Goal: Information Seeking & Learning: Find specific page/section

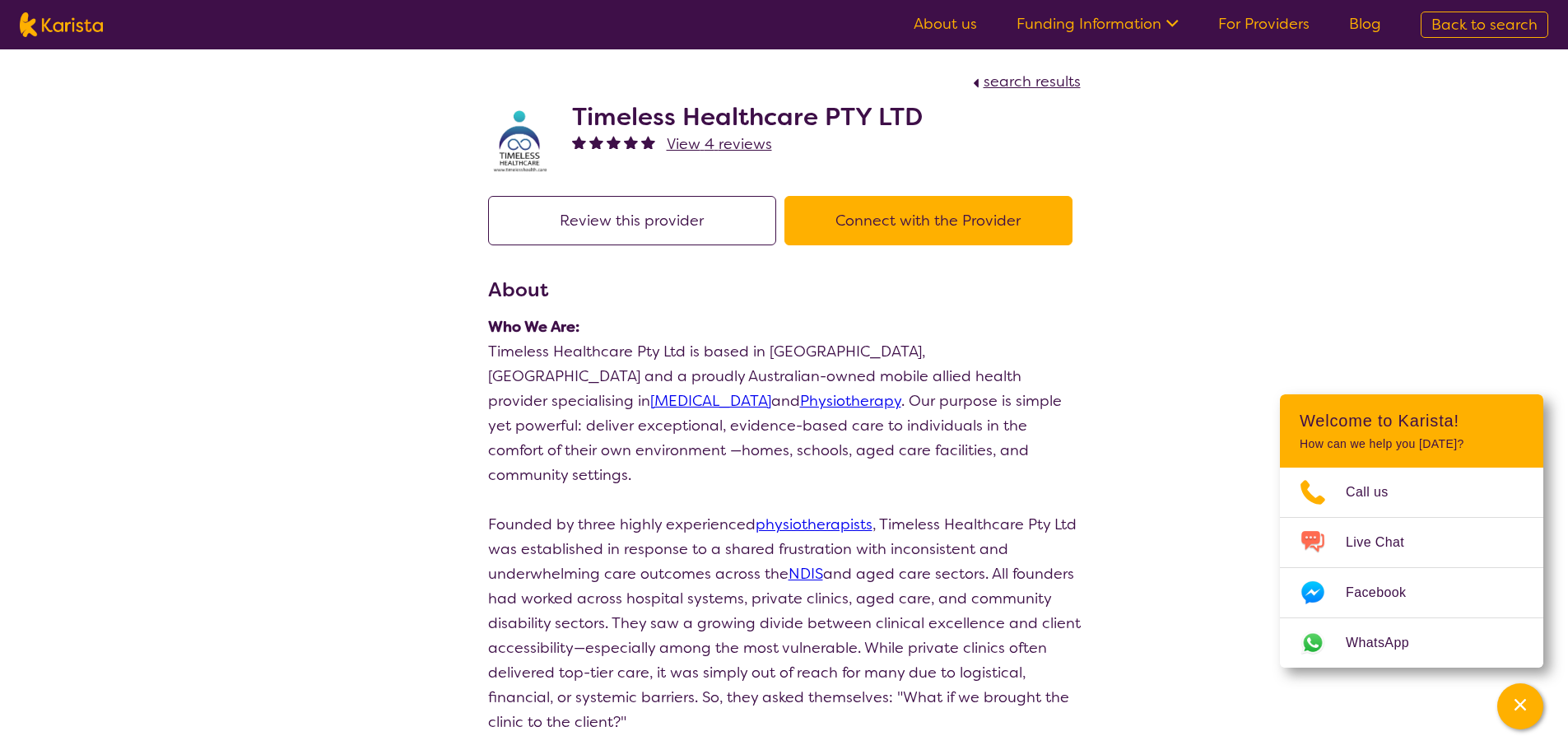
drag, startPoint x: 1006, startPoint y: 85, endPoint x: 986, endPoint y: 201, distance: 117.7
click at [1006, 86] on span "search results" at bounding box center [1032, 81] width 97 height 20
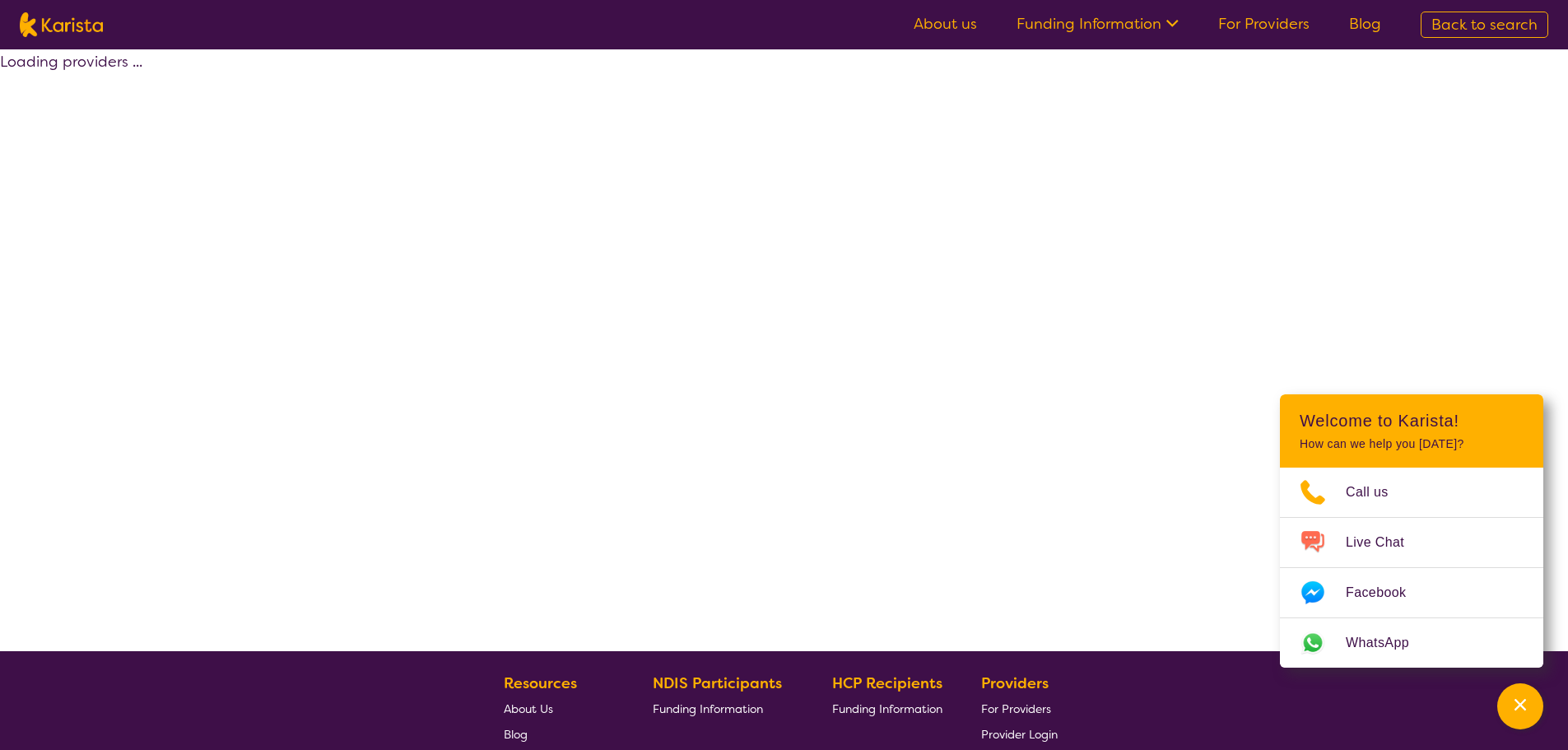
select select "by_score"
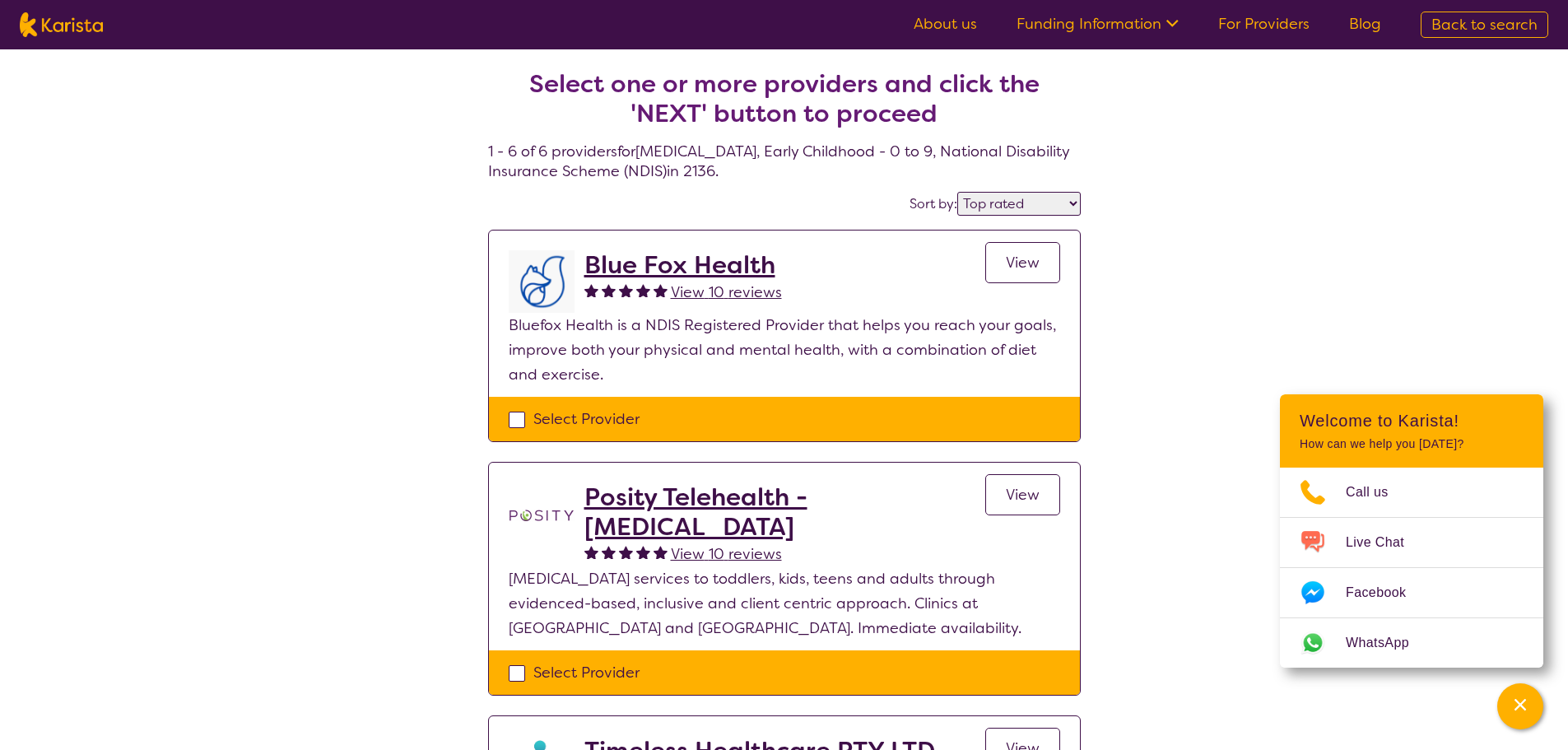
click at [1082, 26] on link "Funding Information" at bounding box center [1098, 23] width 162 height 20
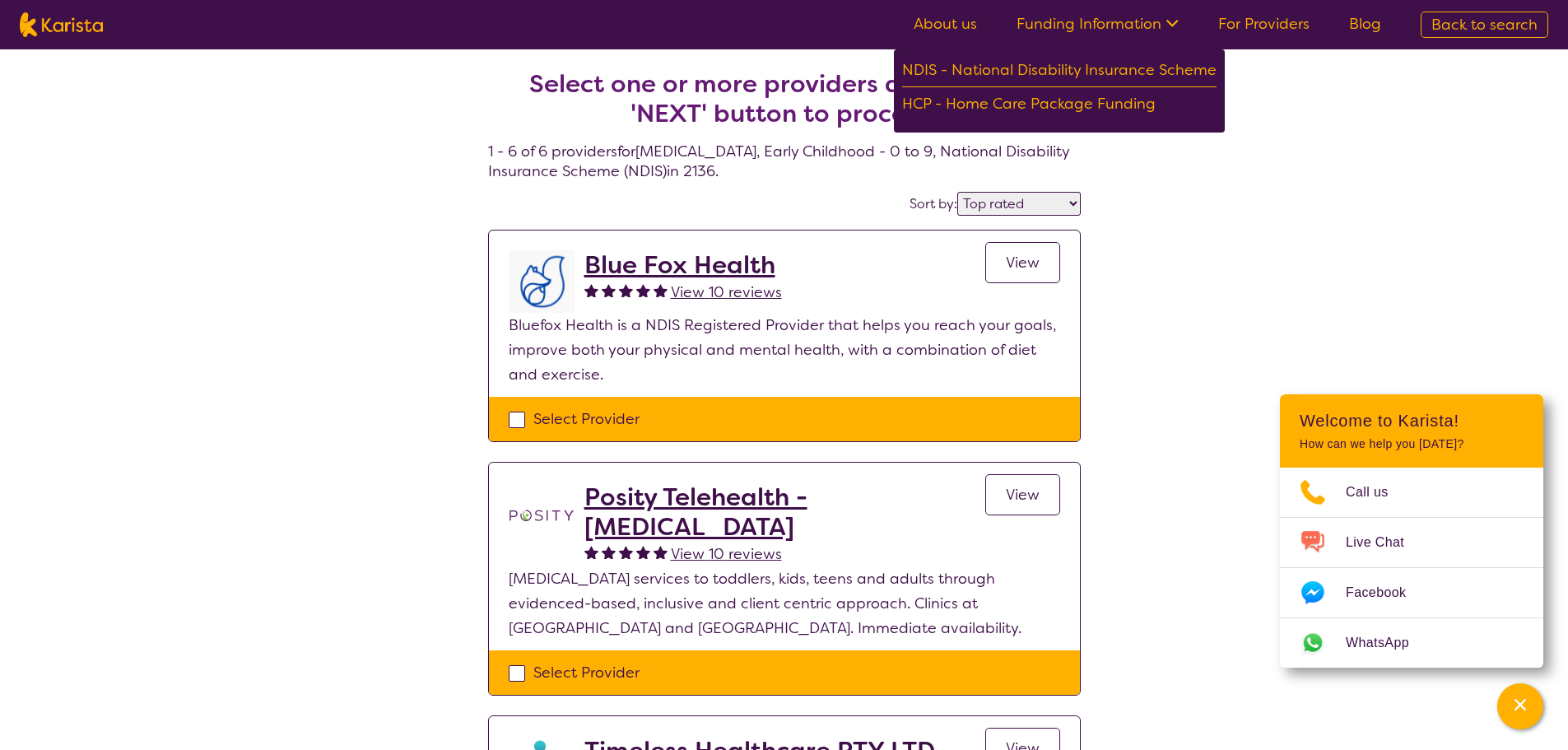
click at [1045, 76] on div "NDIS - National Disability Insurance Scheme" at bounding box center [1059, 73] width 314 height 30
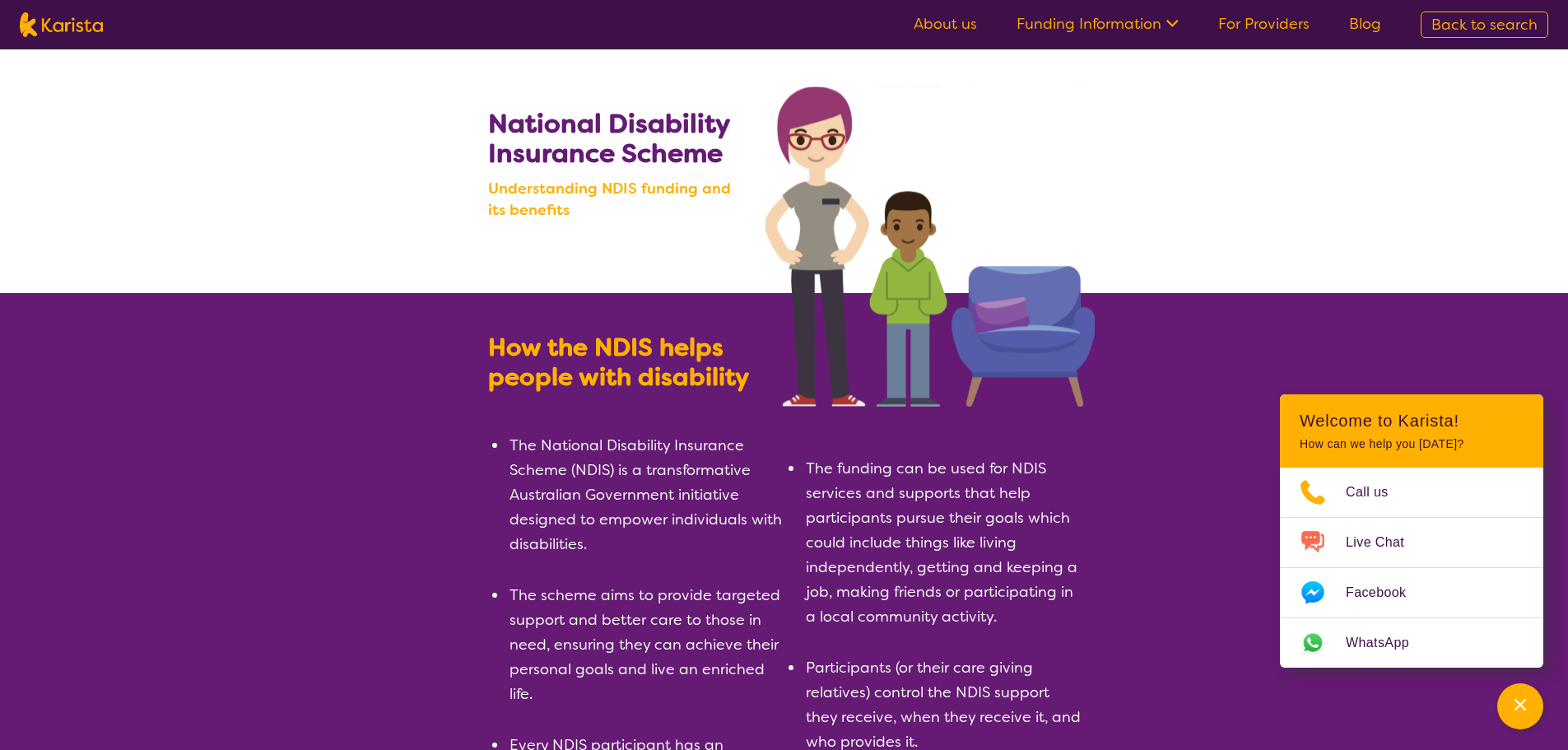
click at [1471, 22] on span "Back to search" at bounding box center [1484, 24] width 106 height 20
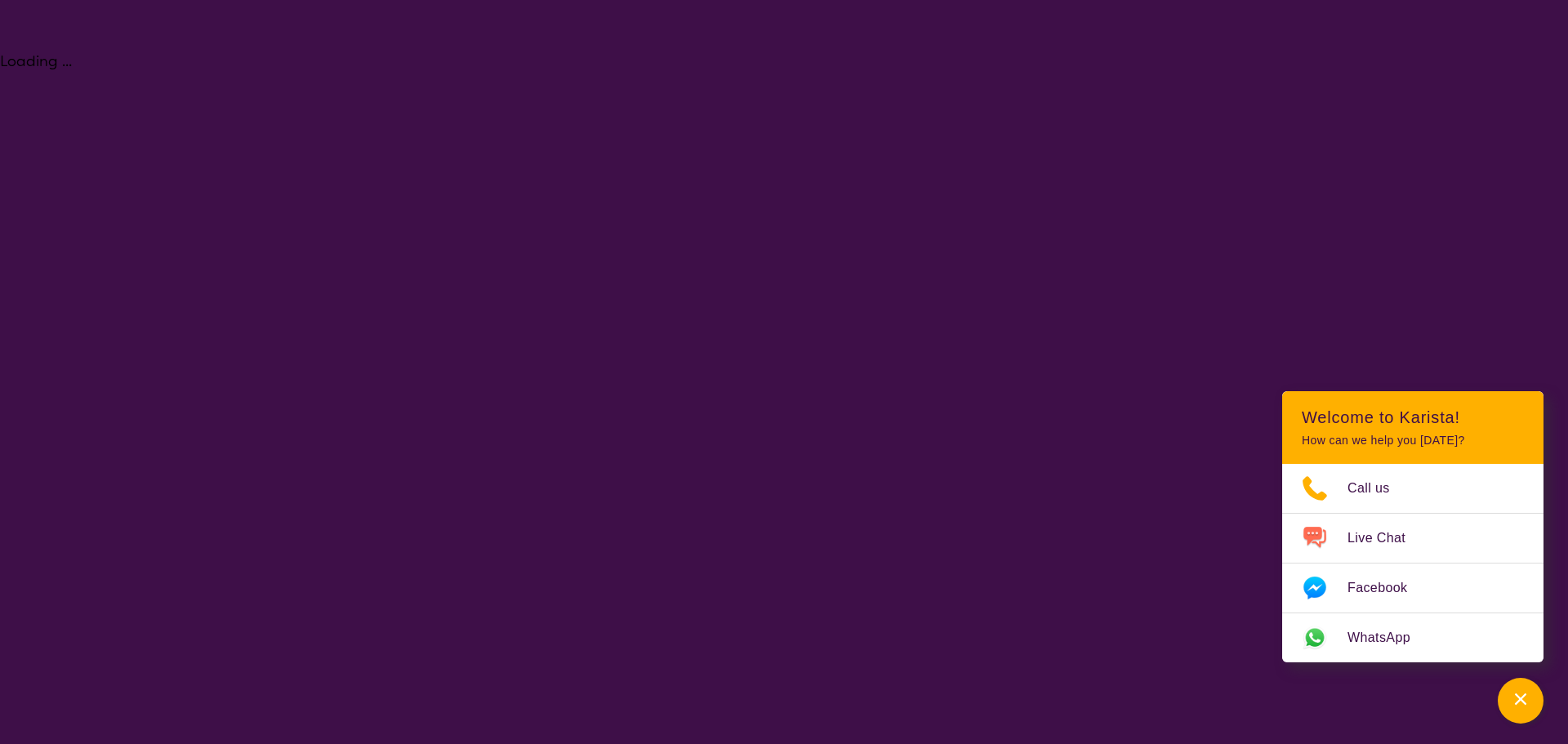
select select "[MEDICAL_DATA]"
select select "EC"
select select "NDIS"
select select "[MEDICAL_DATA]"
select select "EC"
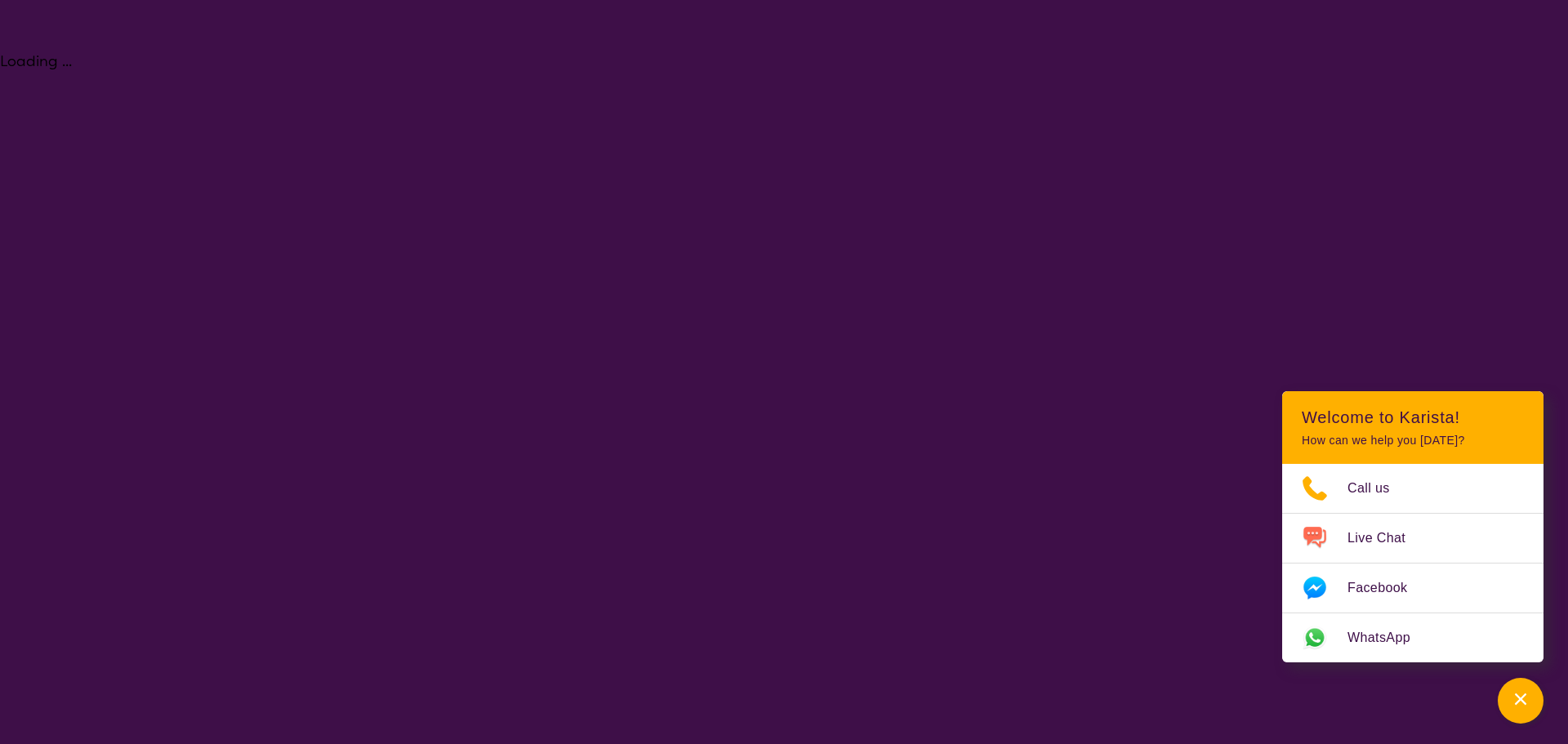
select select "NDIS"
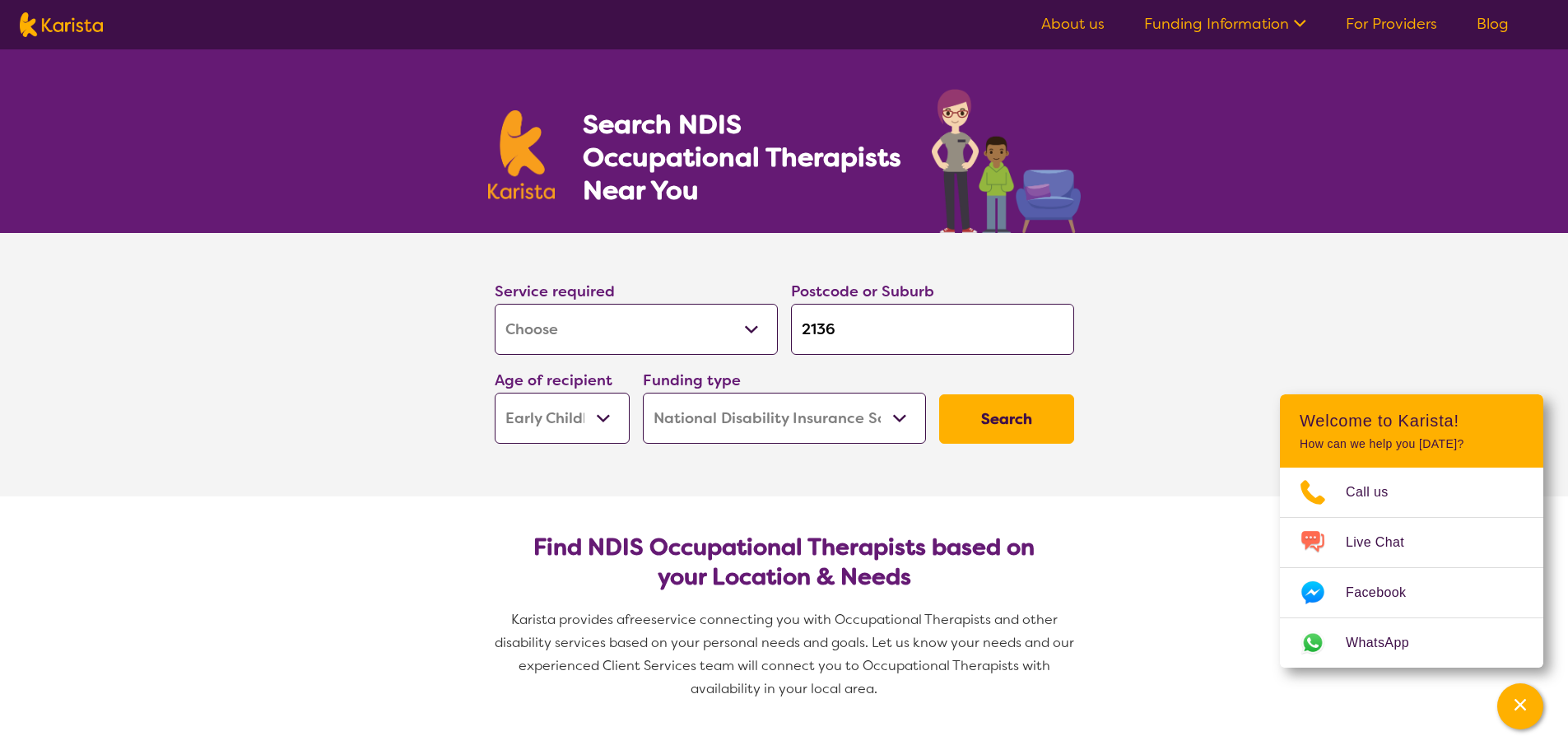
drag, startPoint x: 675, startPoint y: 326, endPoint x: 542, endPoint y: 326, distance: 133.0
click at [542, 326] on select "Allied Health Assistant Assessment (ADHD or Autism) Behaviour support Counselli…" at bounding box center [636, 329] width 284 height 51
click at [494, 304] on select "Allied Health Assistant Assessment (ADHD or Autism) Behaviour support Counselli…" at bounding box center [636, 329] width 284 height 51
click at [593, 414] on select "Early Childhood - 0 to 9 Child - 10 to 11 Adolescent - 12 to 17 Adult - 18 to 6…" at bounding box center [562, 418] width 135 height 51
click at [1078, 525] on section "Find NDIS Occupational Therapists based on your Location & Needs Karista provid…" at bounding box center [784, 610] width 632 height 229
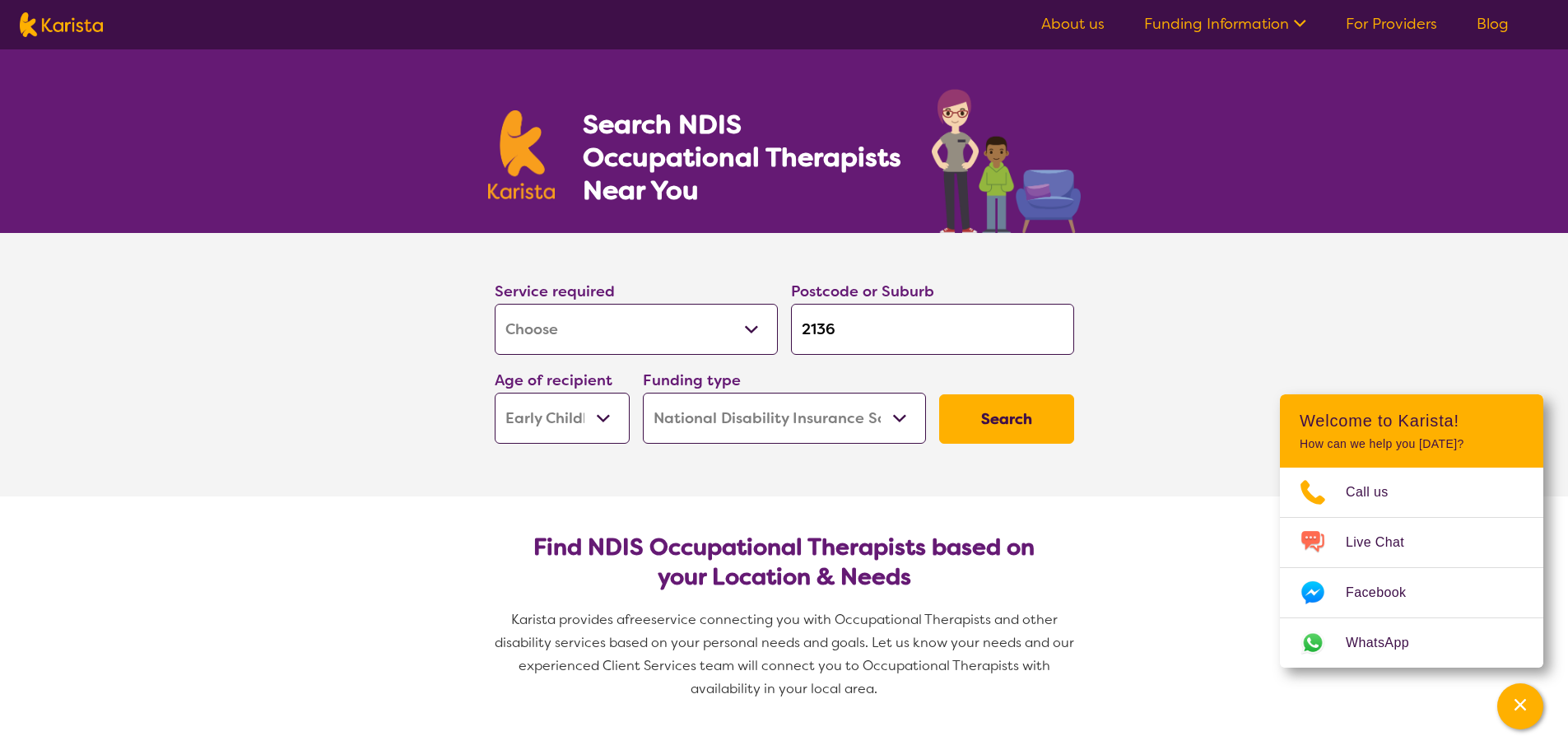
click at [1033, 415] on button "Search" at bounding box center [1006, 419] width 135 height 49
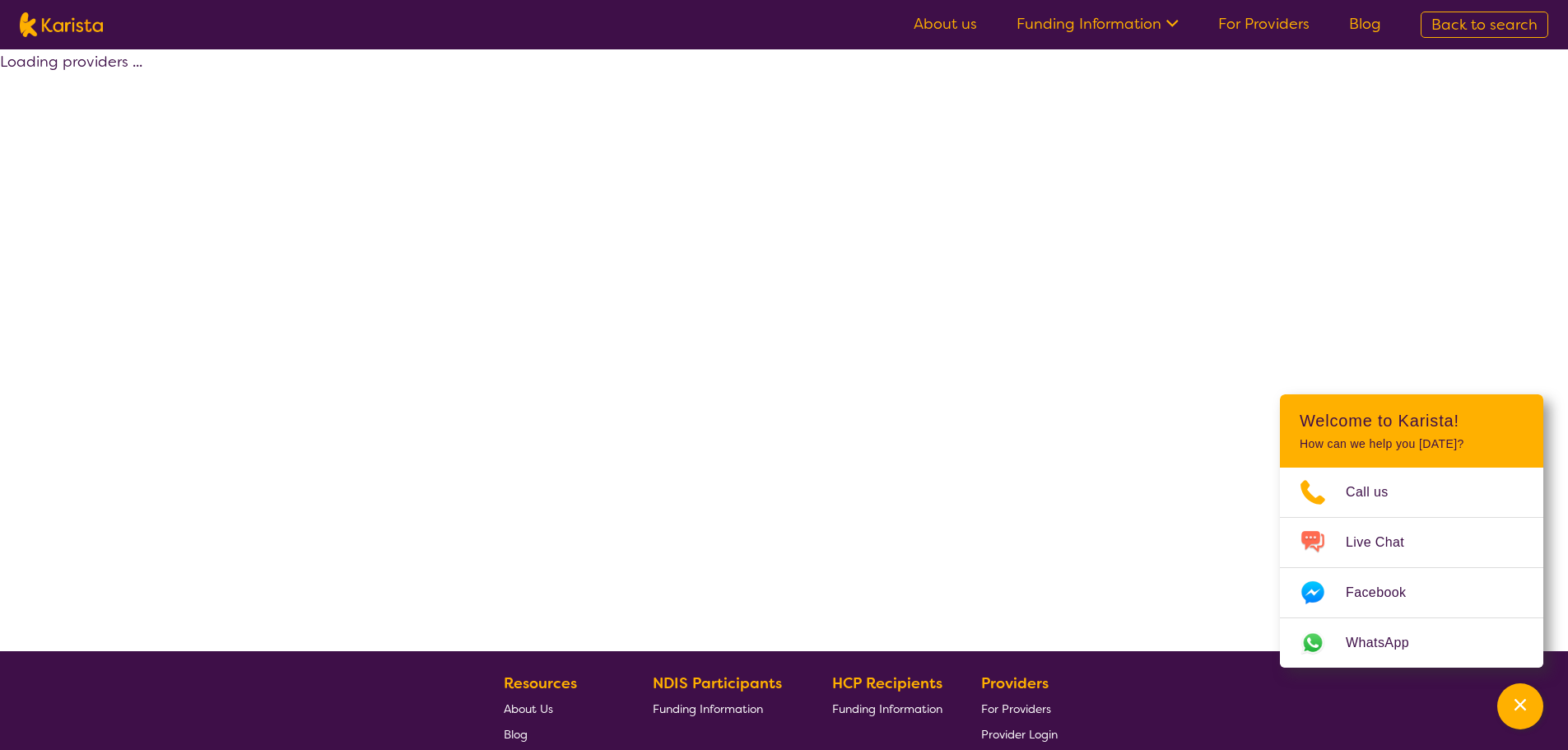
select select "by_score"
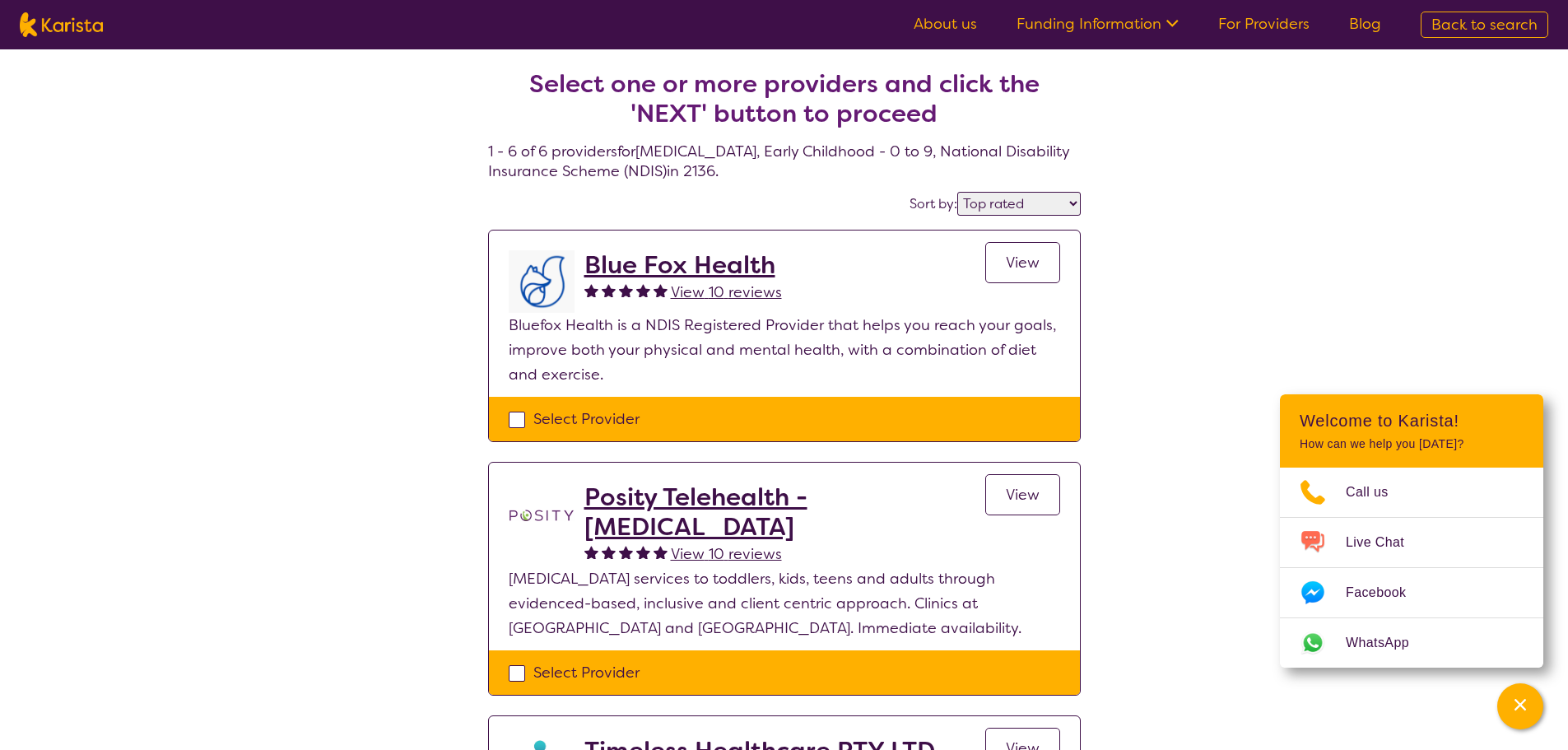
drag, startPoint x: 797, startPoint y: 148, endPoint x: 646, endPoint y: 146, distance: 151.0
click at [646, 146] on h4 "Select one or more providers and click the 'NEXT' button to proceed 1 - 6 of 6 …" at bounding box center [784, 105] width 592 height 151
copy h4 "[MEDICAL_DATA]"
